Goal: Task Accomplishment & Management: Use online tool/utility

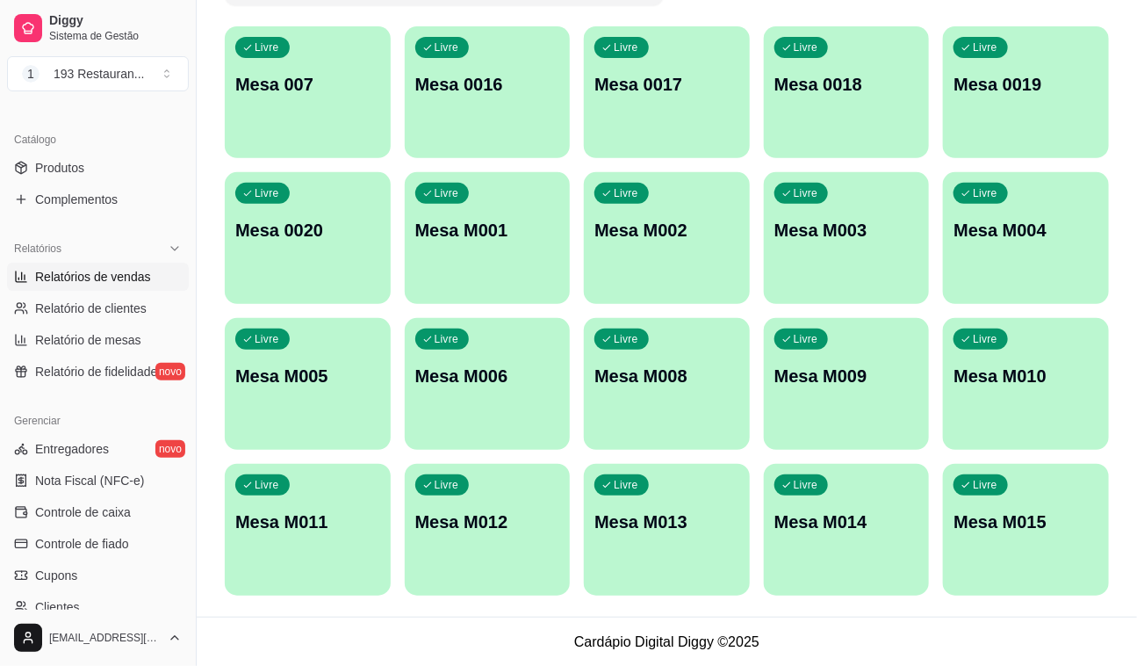
scroll to position [399, 0]
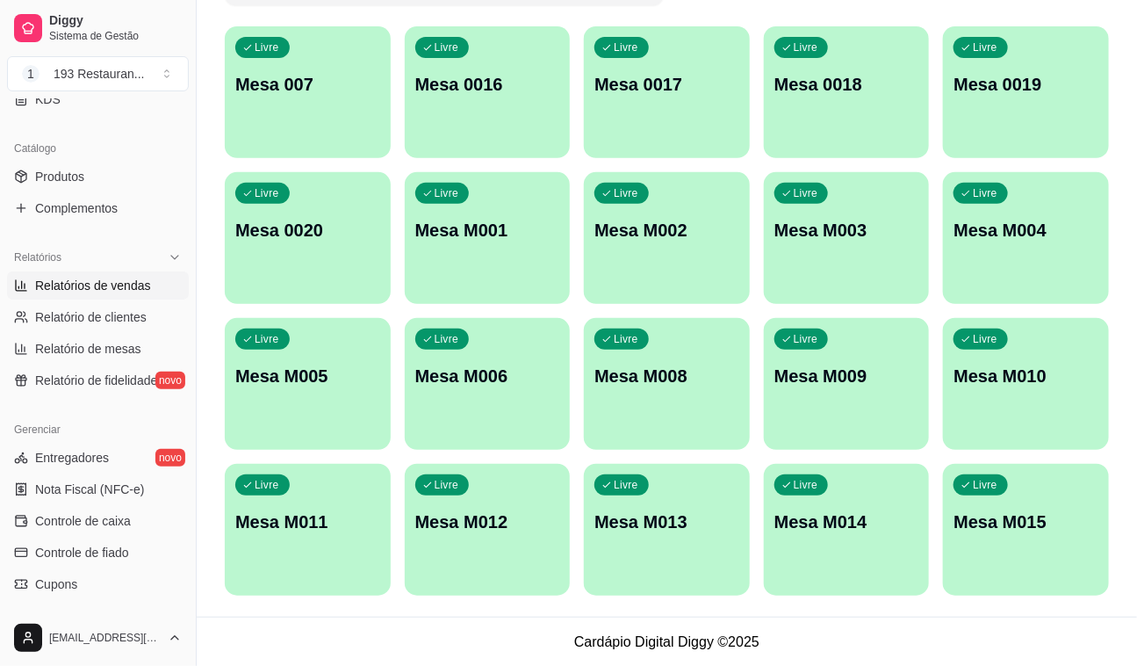
click at [80, 274] on link "Relatórios de vendas" at bounding box center [98, 285] width 182 height 28
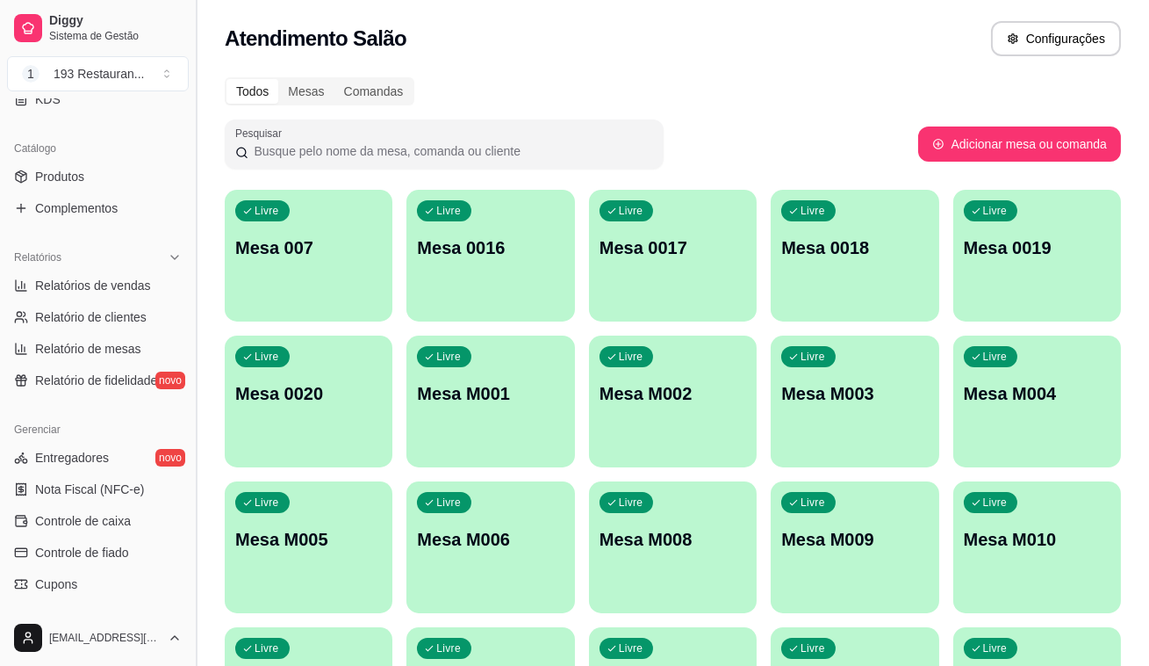
select select "ALL"
select select "0"
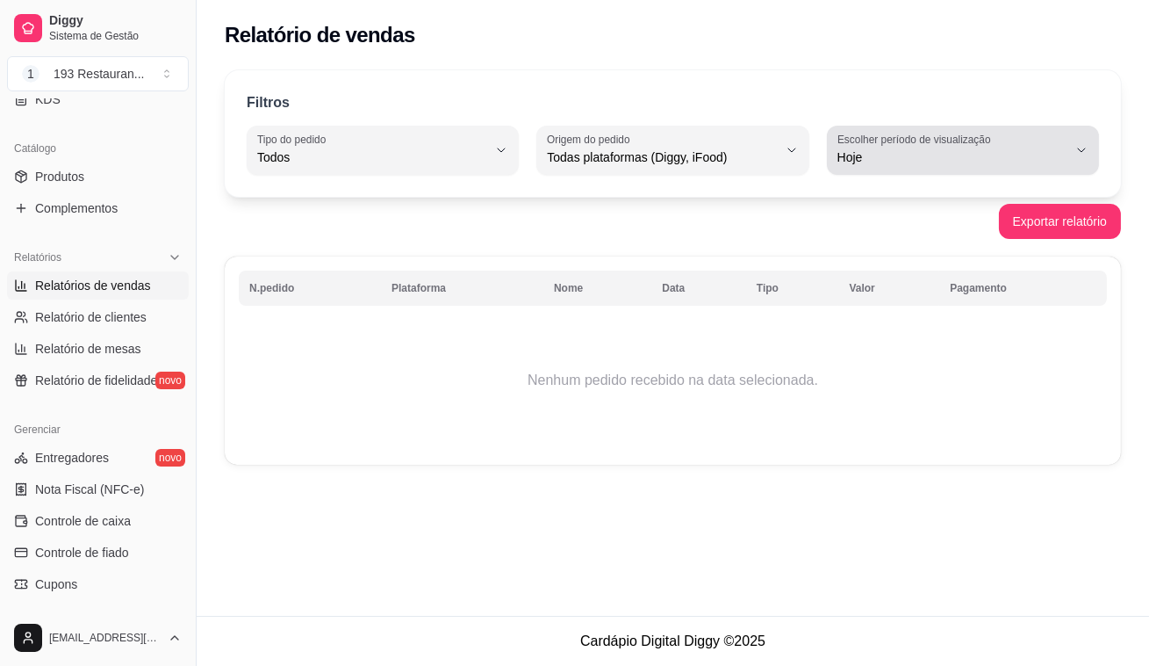
click at [963, 148] on span "Hoje" at bounding box center [953, 157] width 230 height 18
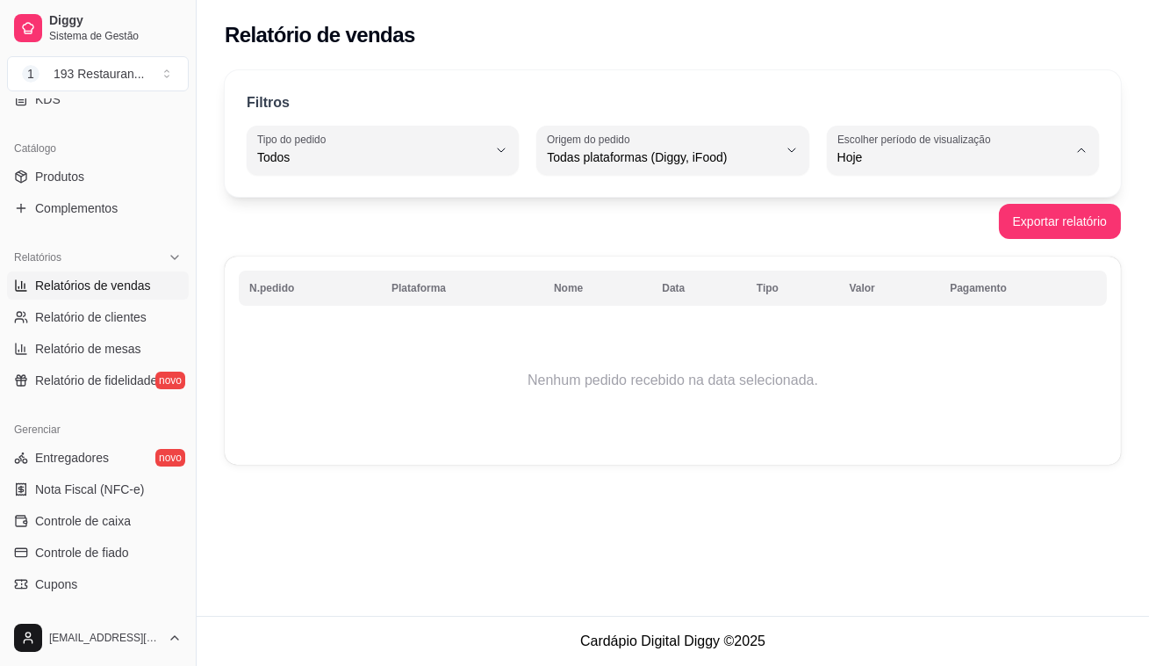
click at [947, 227] on span "Ontem" at bounding box center [955, 227] width 218 height 17
type input "1"
select select "1"
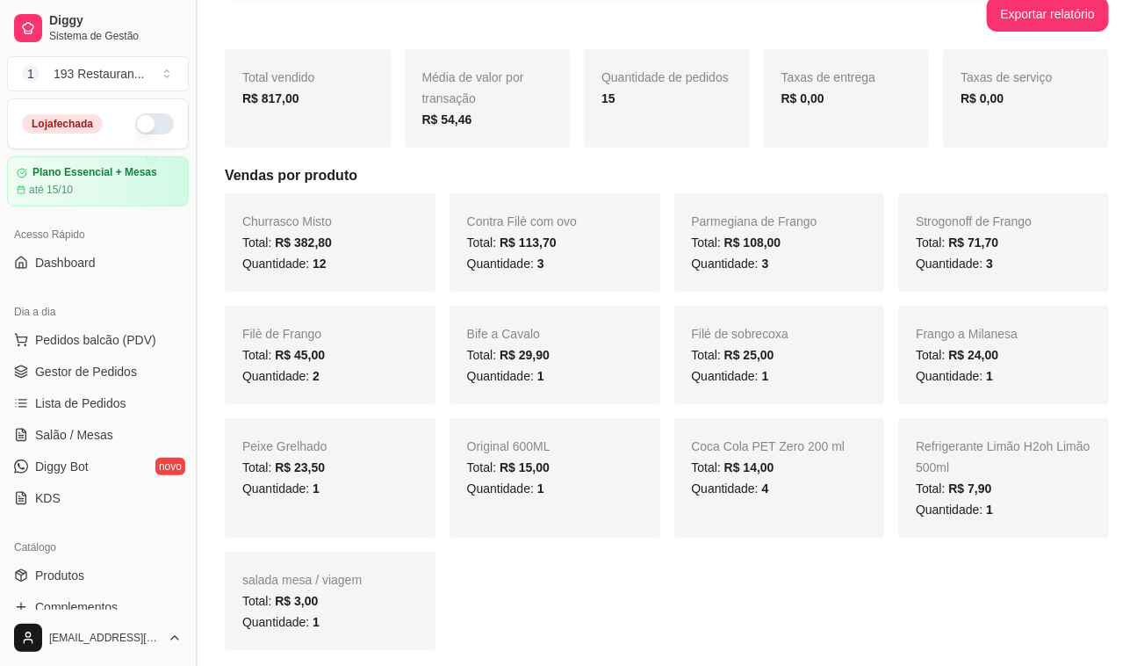
scroll to position [239, 0]
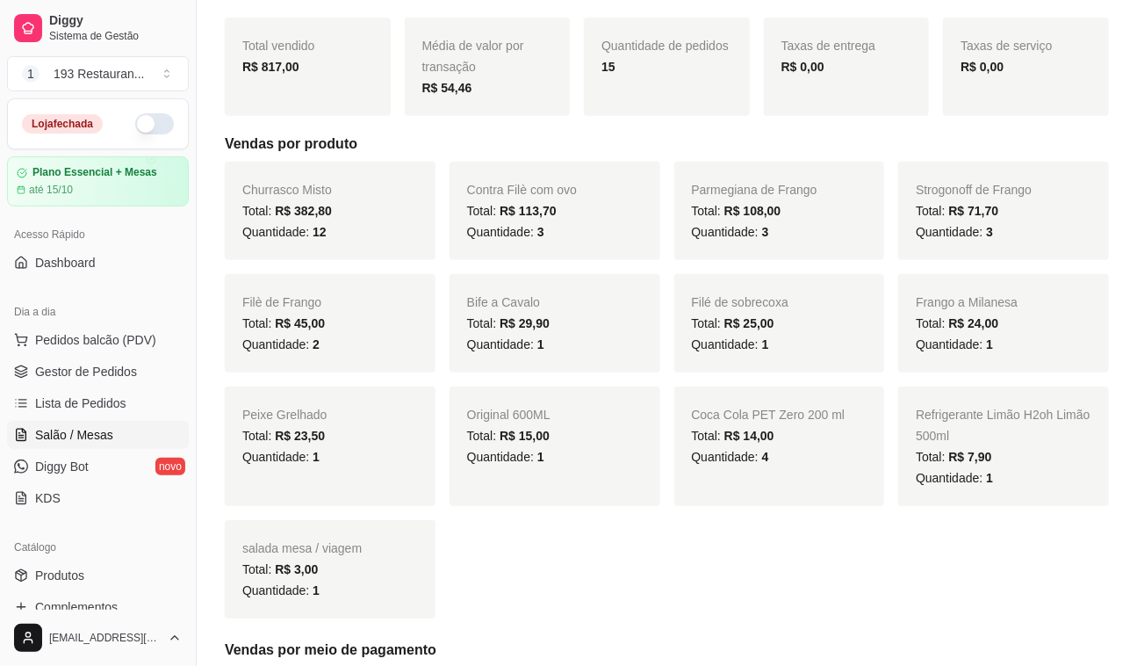
click at [101, 436] on span "Salão / Mesas" at bounding box center [74, 435] width 78 height 18
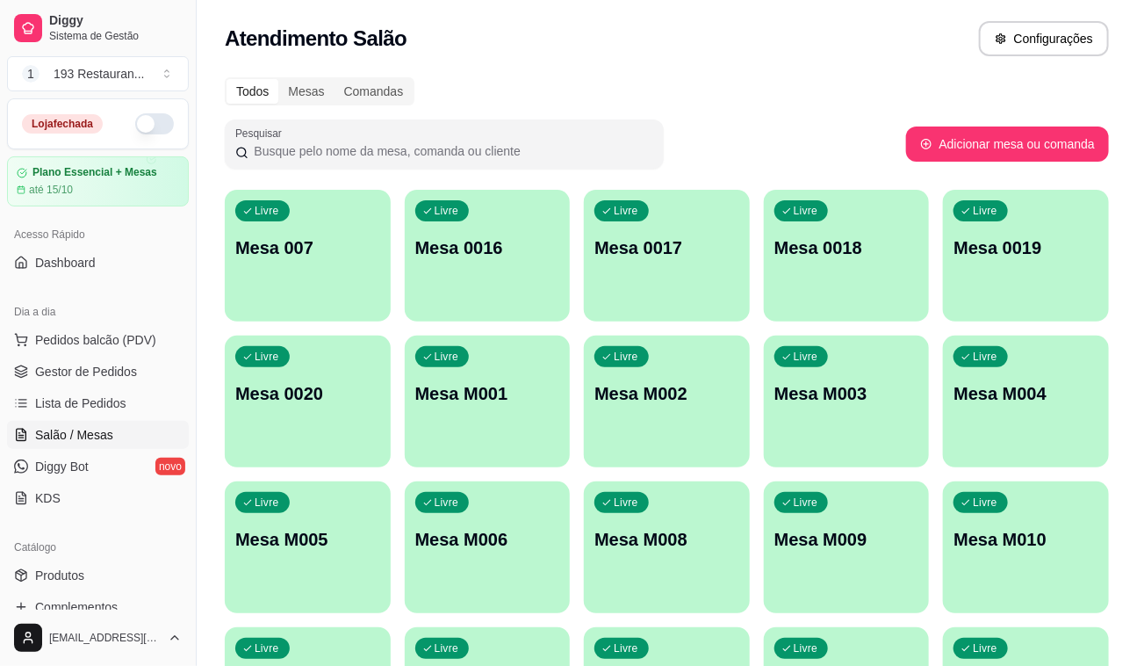
click at [486, 409] on div "Livre Mesa M001" at bounding box center [488, 390] width 166 height 111
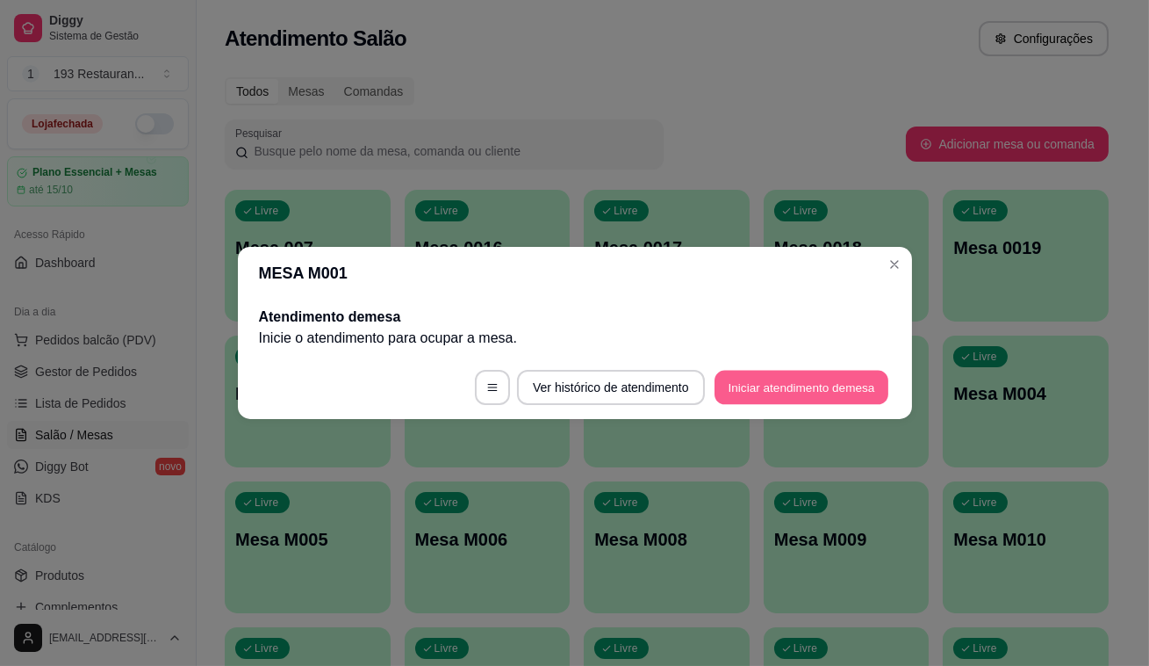
click at [787, 377] on button "Iniciar atendimento de mesa" at bounding box center [802, 388] width 174 height 34
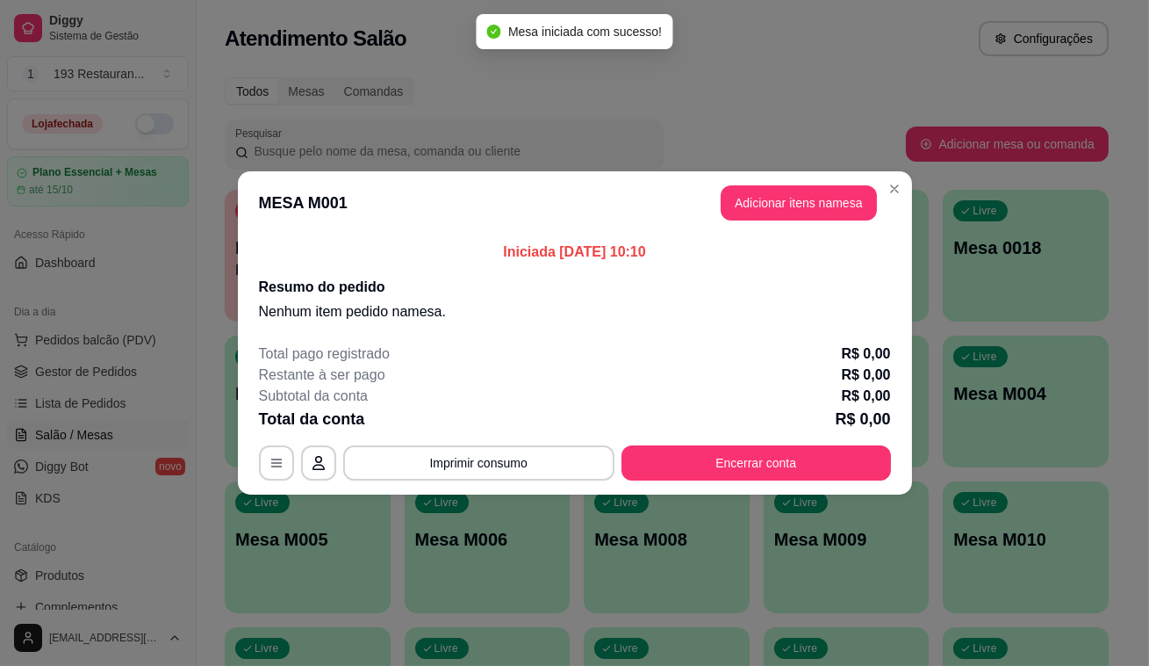
click at [826, 200] on button "Adicionar itens na mesa" at bounding box center [799, 202] width 156 height 35
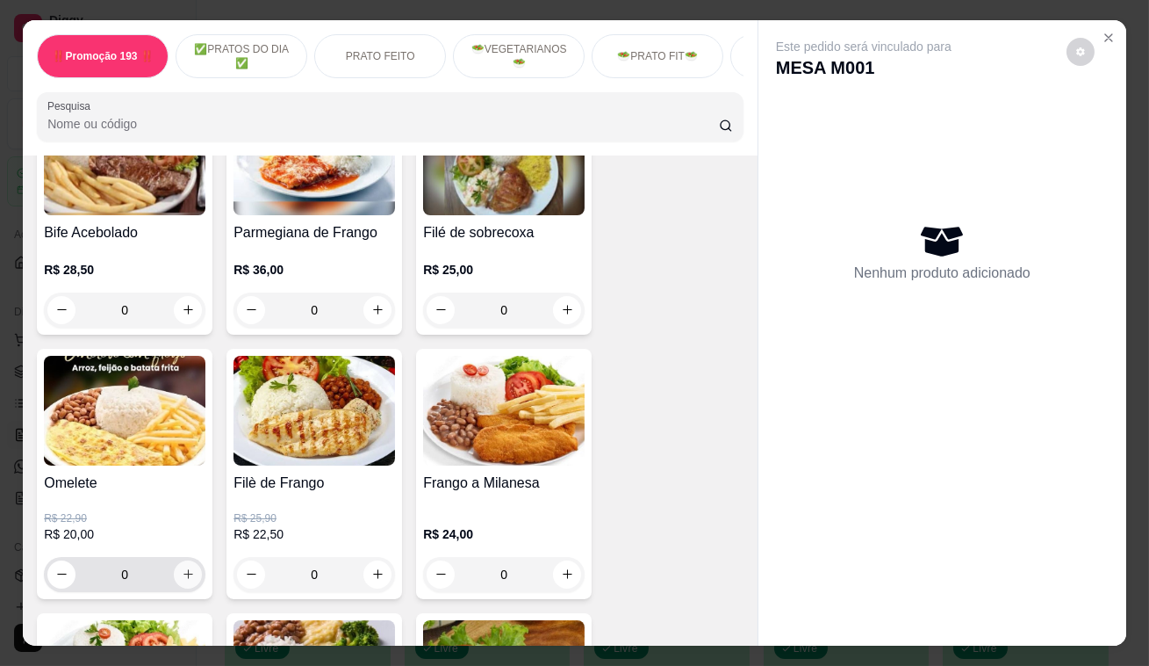
scroll to position [1037, 0]
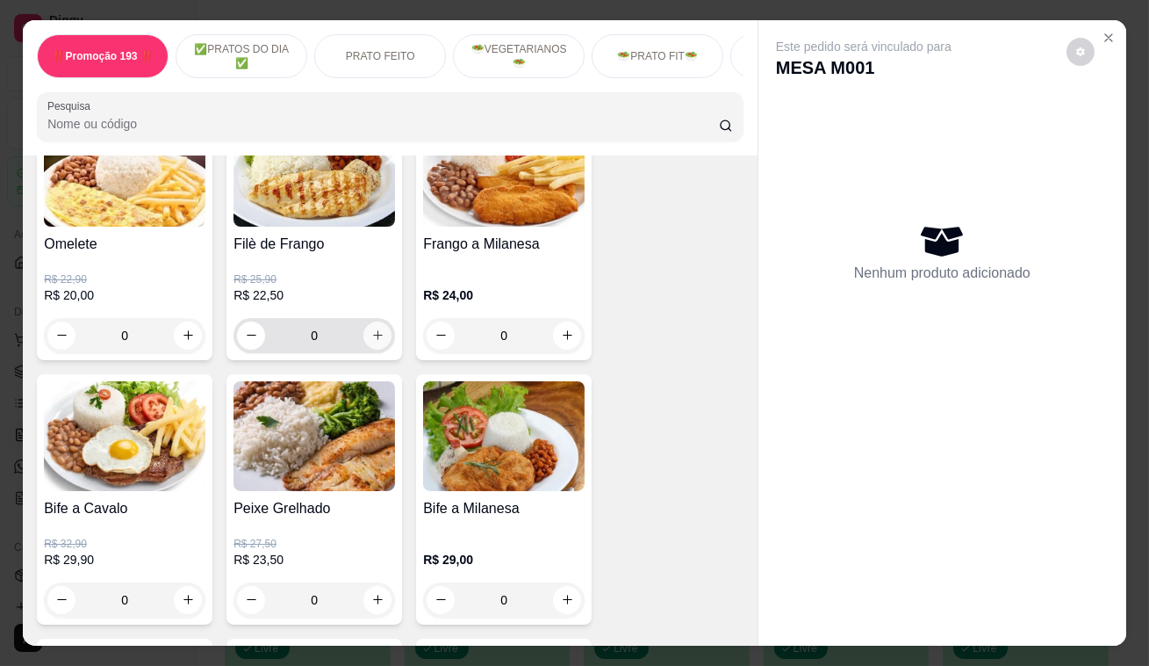
click at [371, 334] on icon "increase-product-quantity" at bounding box center [377, 334] width 13 height 13
type input "1"
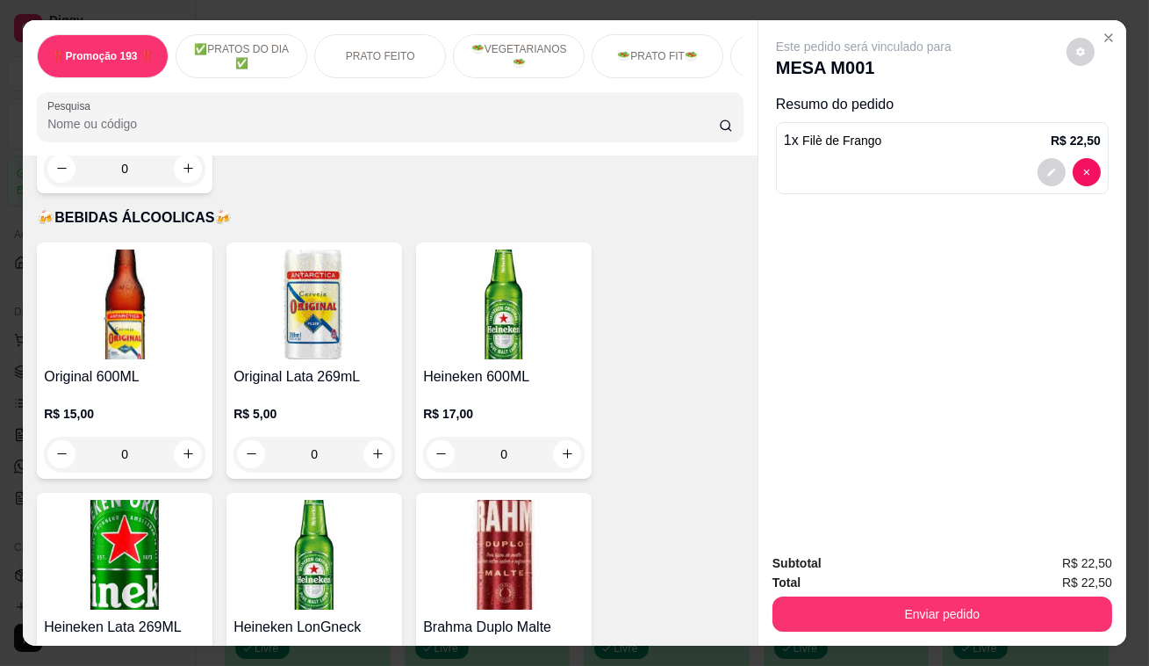
scroll to position [8221, 0]
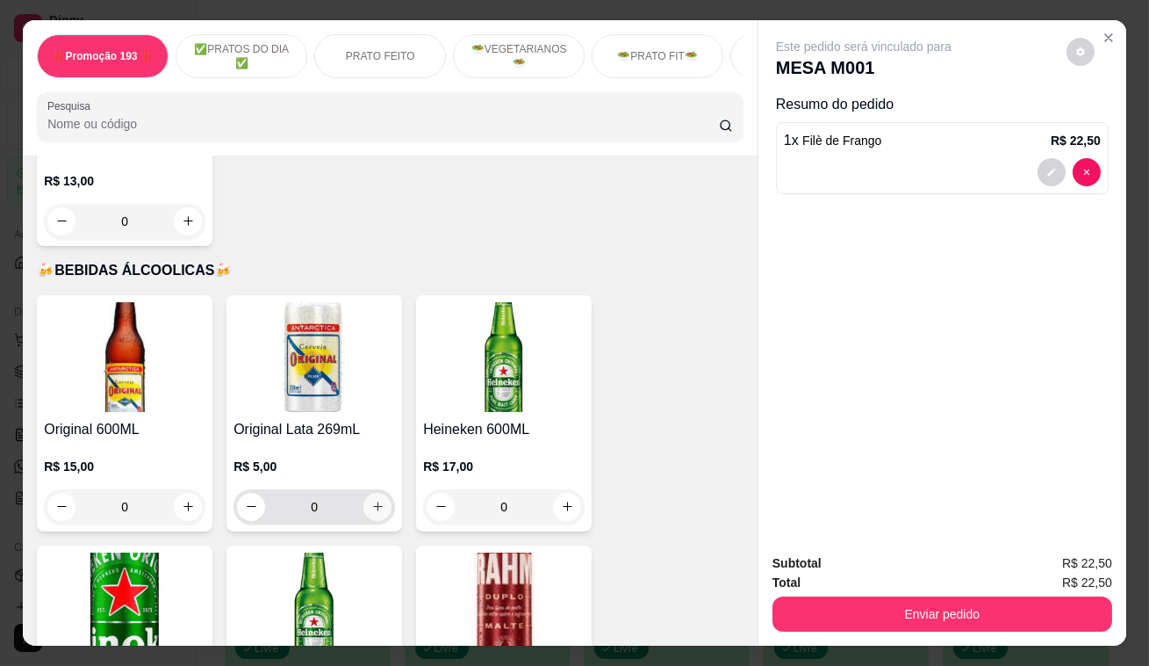
click at [373, 500] on icon "increase-product-quantity" at bounding box center [377, 506] width 13 height 13
type input "1"
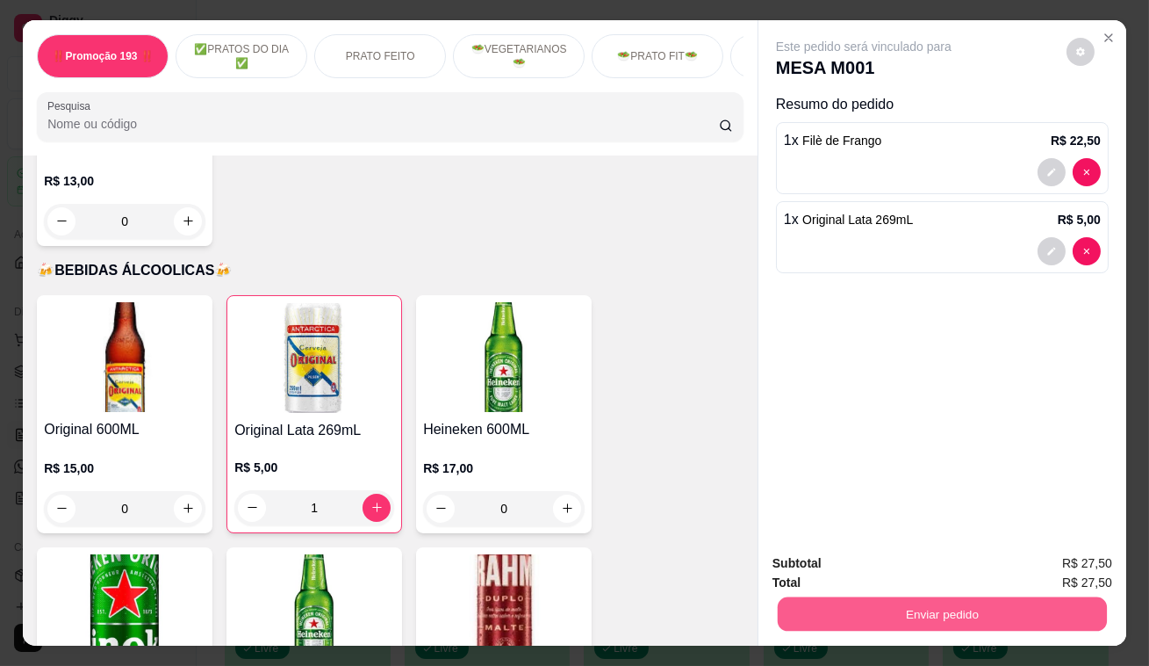
click at [889, 622] on button "Enviar pedido" at bounding box center [942, 614] width 329 height 34
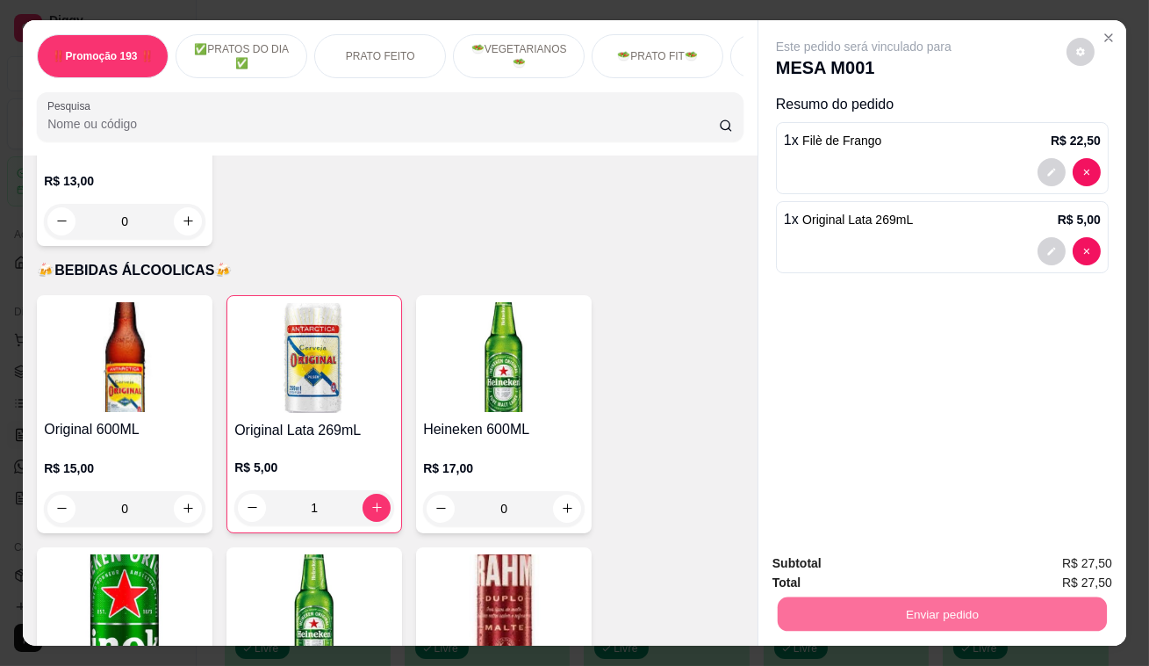
click at [1050, 571] on button "Enviar pedido" at bounding box center [1067, 565] width 99 height 33
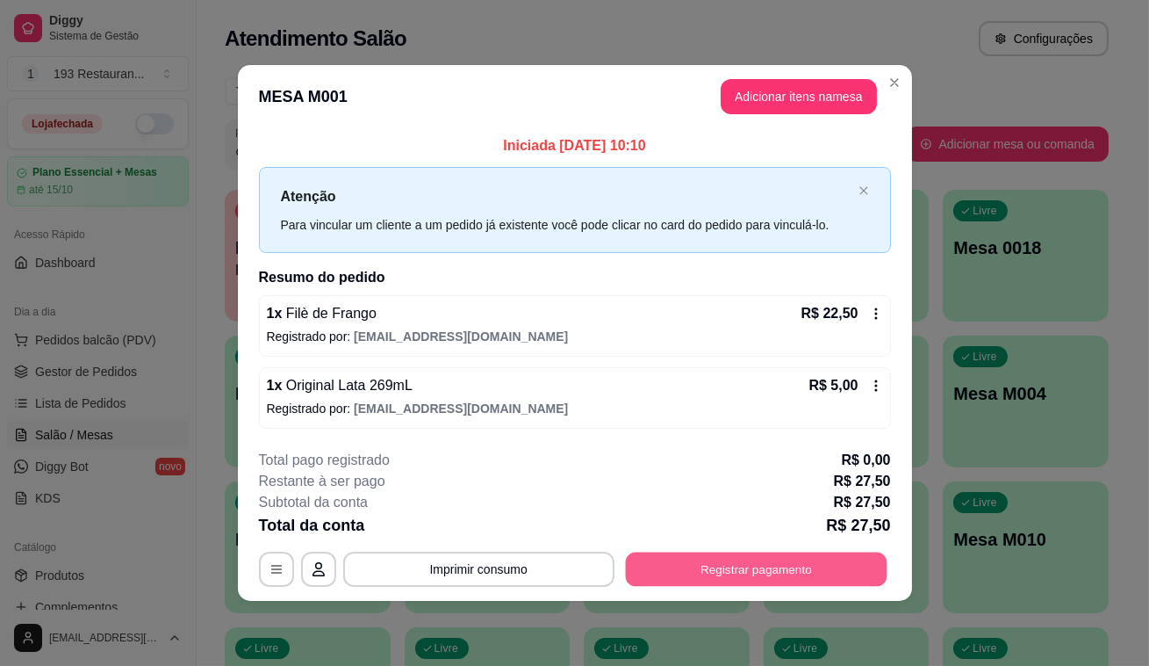
click at [822, 572] on button "Registrar pagamento" at bounding box center [756, 568] width 262 height 34
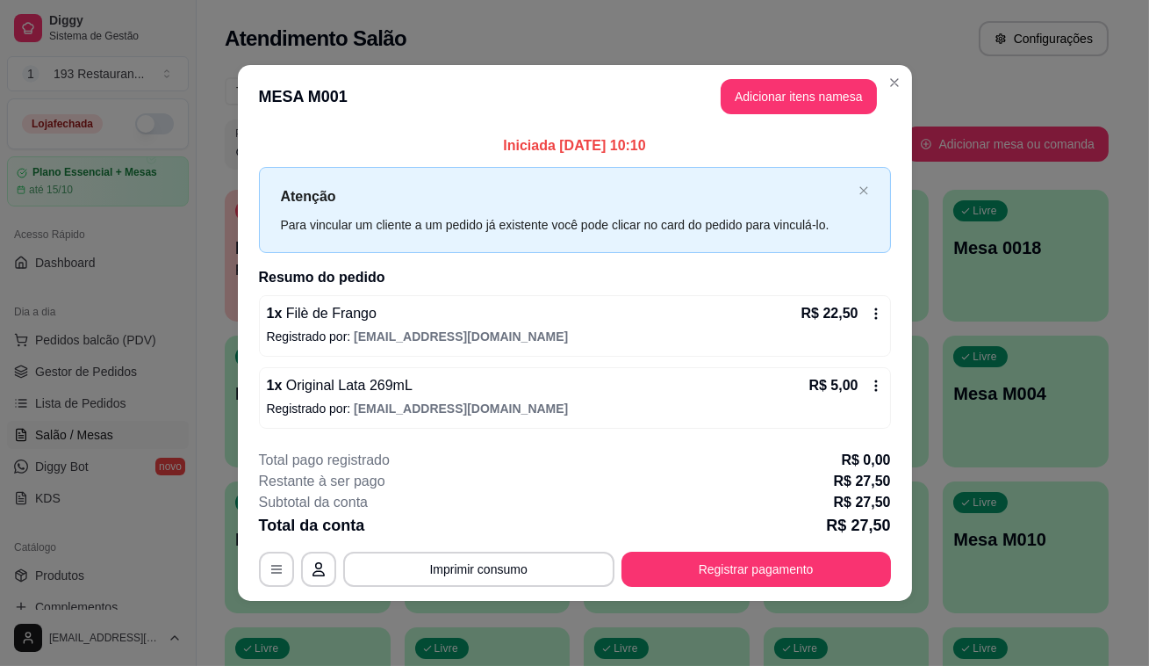
click at [682, 246] on icon at bounding box center [693, 236] width 23 height 23
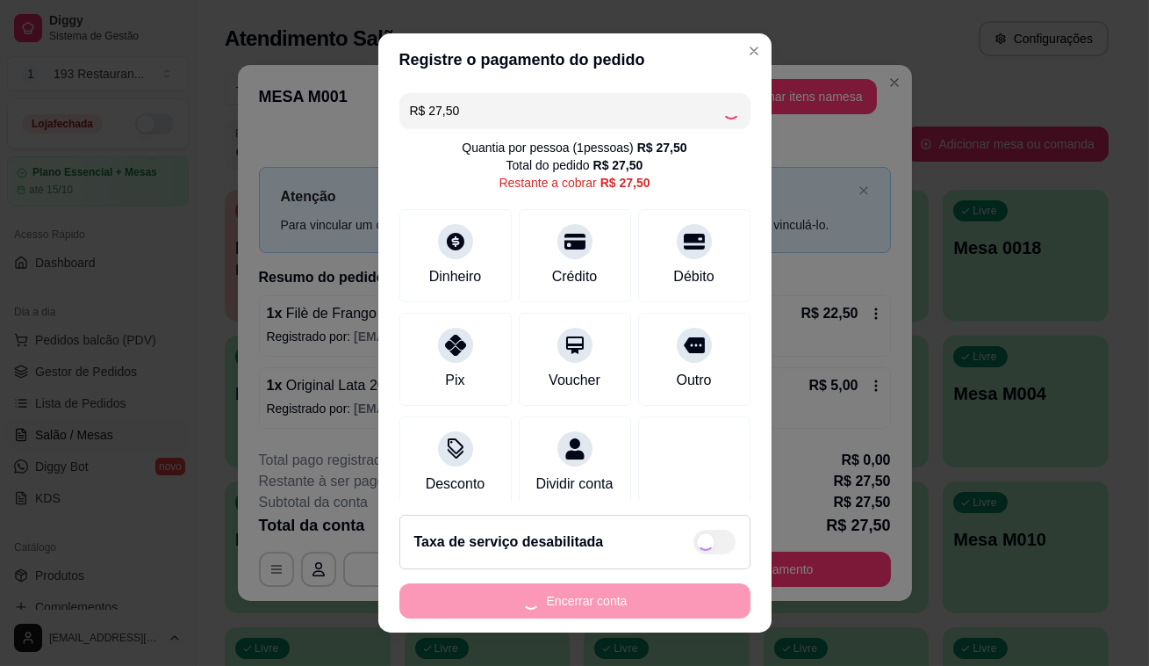
click at [627, 595] on div "Encerrar conta" at bounding box center [575, 600] width 351 height 35
type input "R$ 0,00"
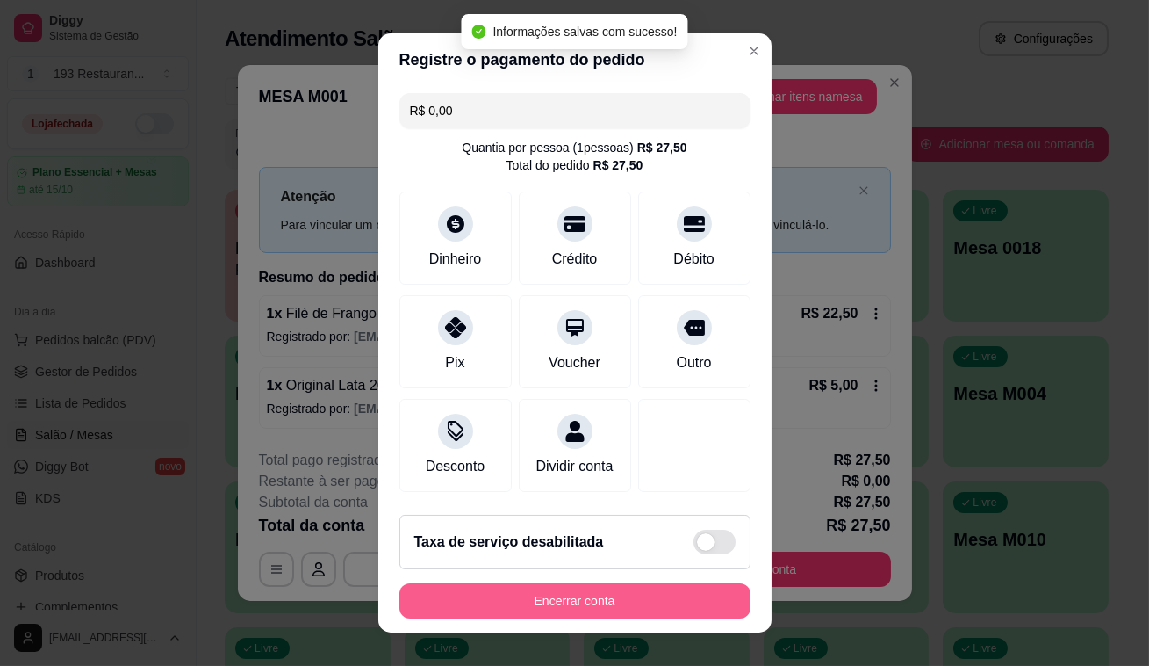
click at [627, 595] on button "Encerrar conta" at bounding box center [575, 600] width 351 height 35
